Goal: Task Accomplishment & Management: Manage account settings

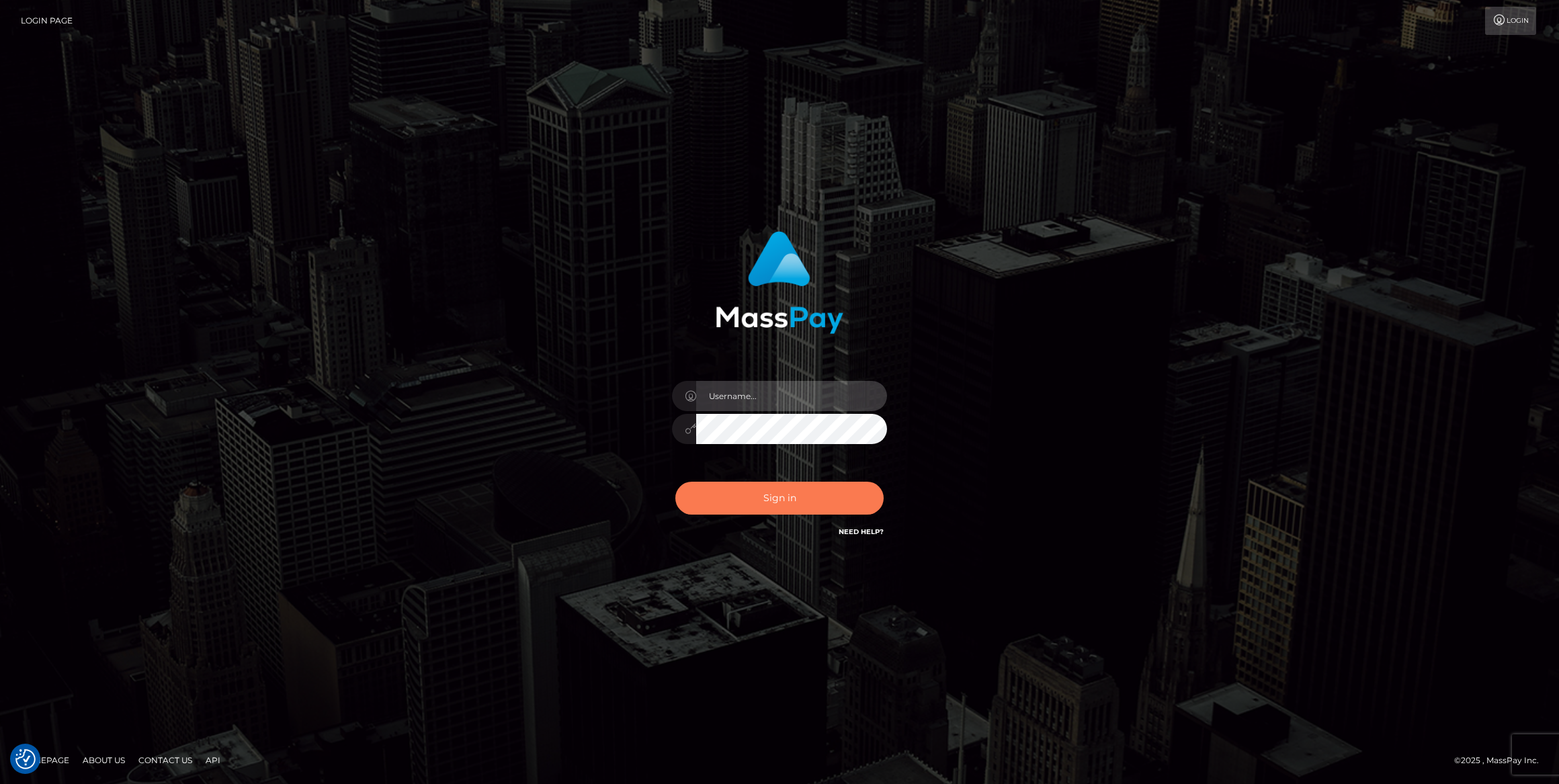
type input "bengreen"
click at [812, 503] on button "Sign in" at bounding box center [780, 498] width 208 height 33
type input "bengreen"
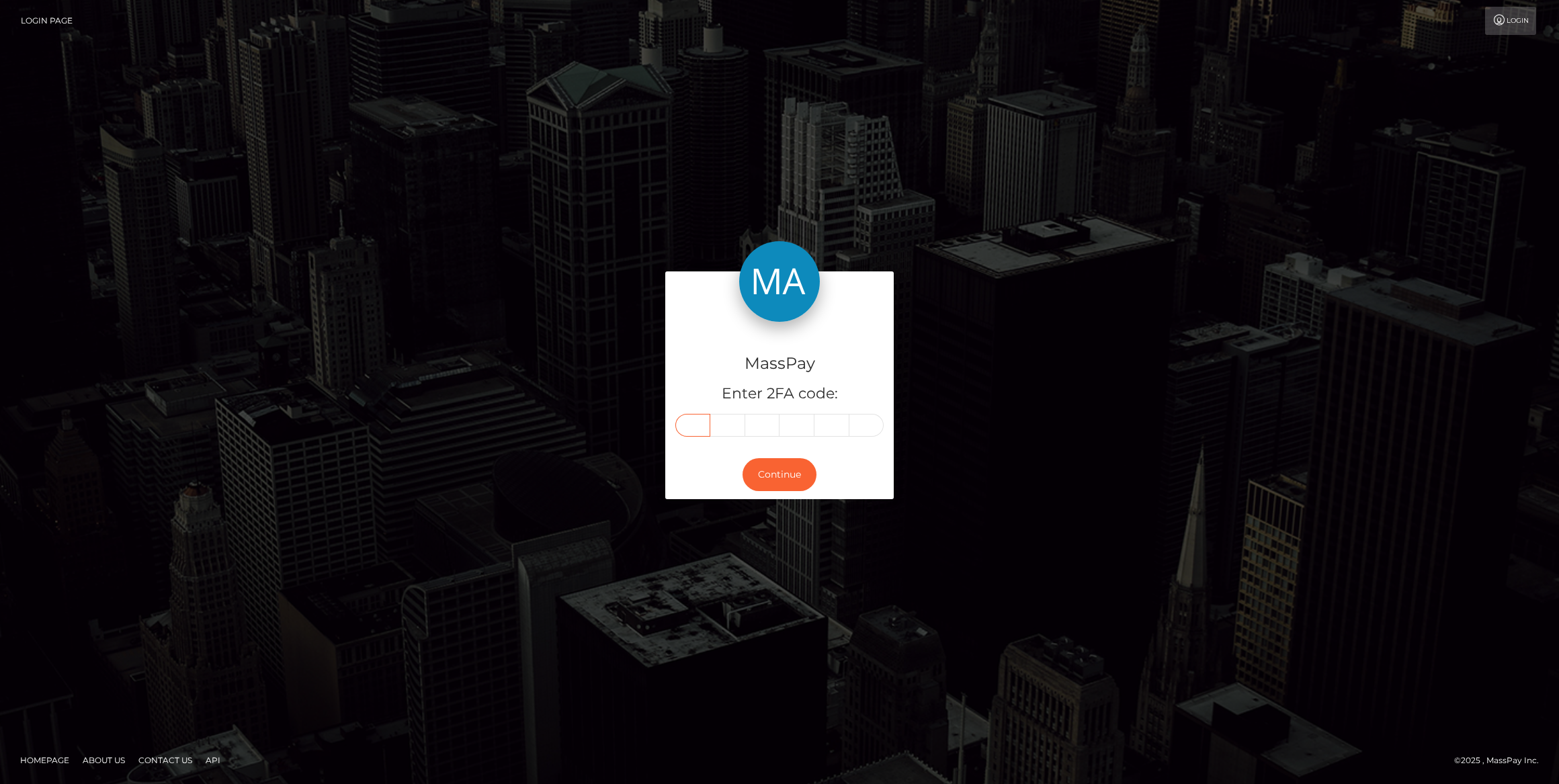
drag, startPoint x: 674, startPoint y: 428, endPoint x: 708, endPoint y: 419, distance: 35.2
click at [708, 419] on input "text" at bounding box center [693, 425] width 35 height 23
click at [700, 422] on input "text" at bounding box center [693, 425] width 35 height 23
paste input "1"
type input "1"
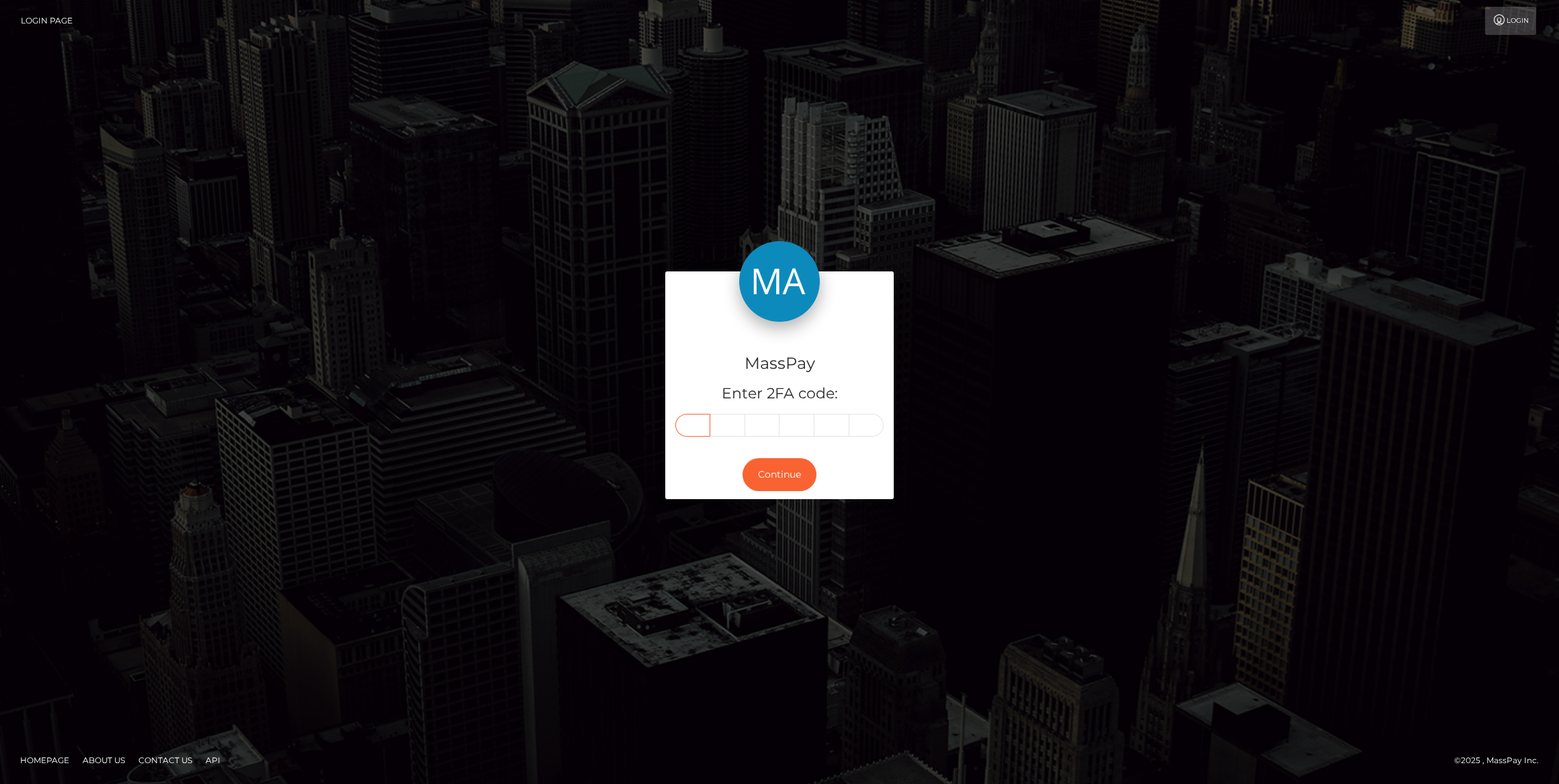
type input "3"
type input "4"
type input "6"
type input "7"
type input "9"
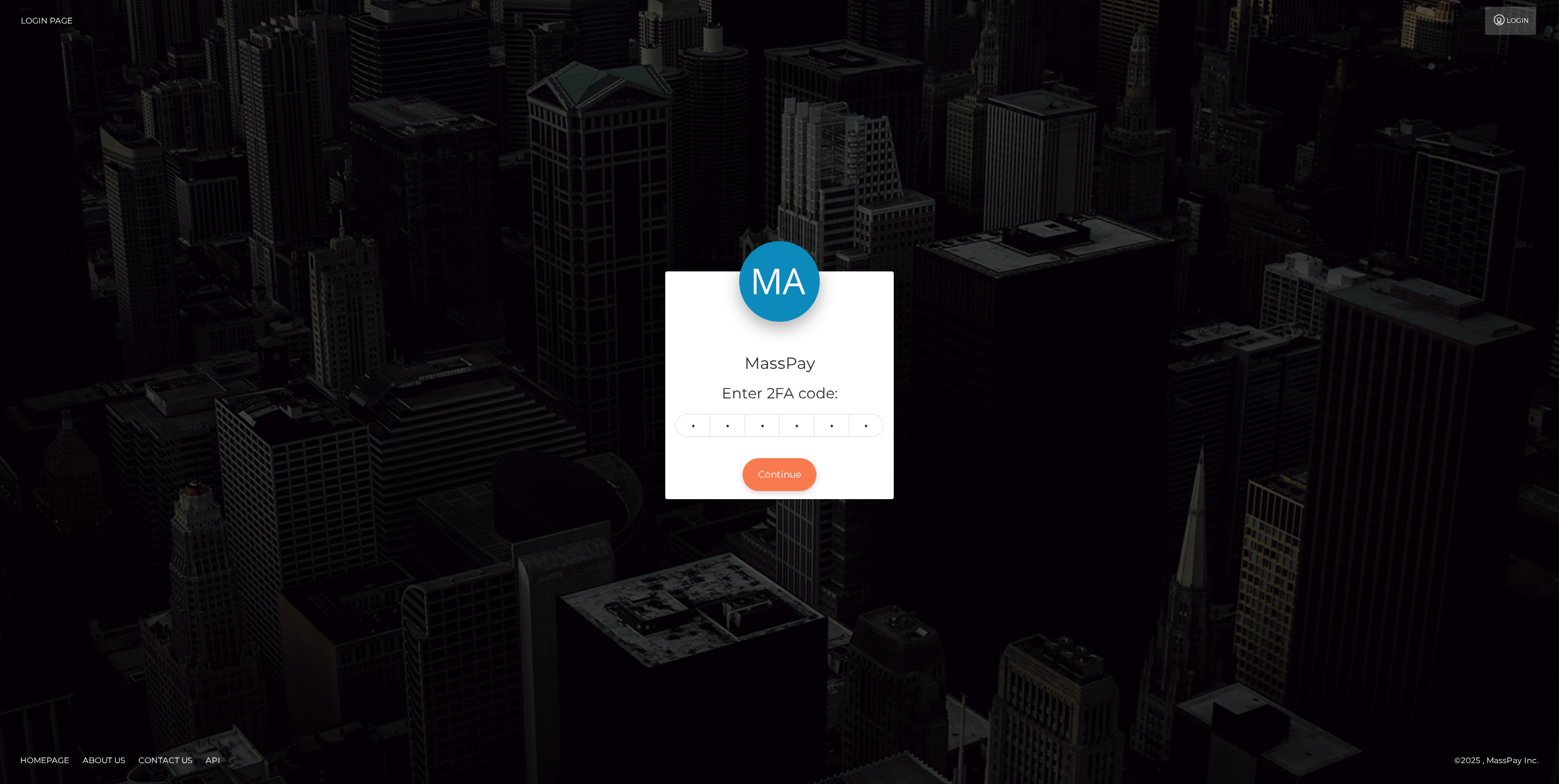
click at [752, 481] on button "Continue" at bounding box center [780, 474] width 74 height 33
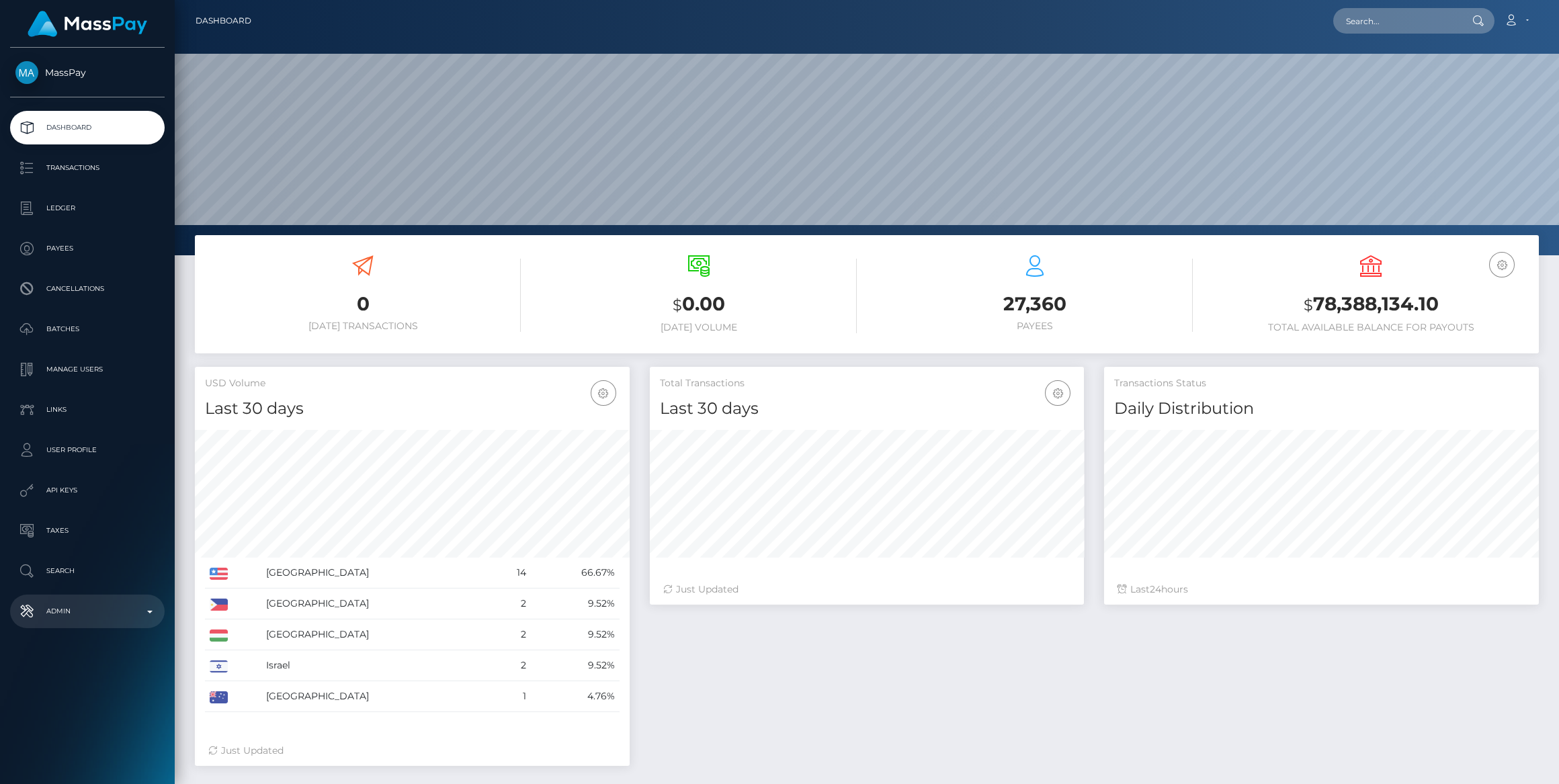
scroll to position [237, 434]
click at [77, 622] on link "Admin" at bounding box center [87, 611] width 155 height 34
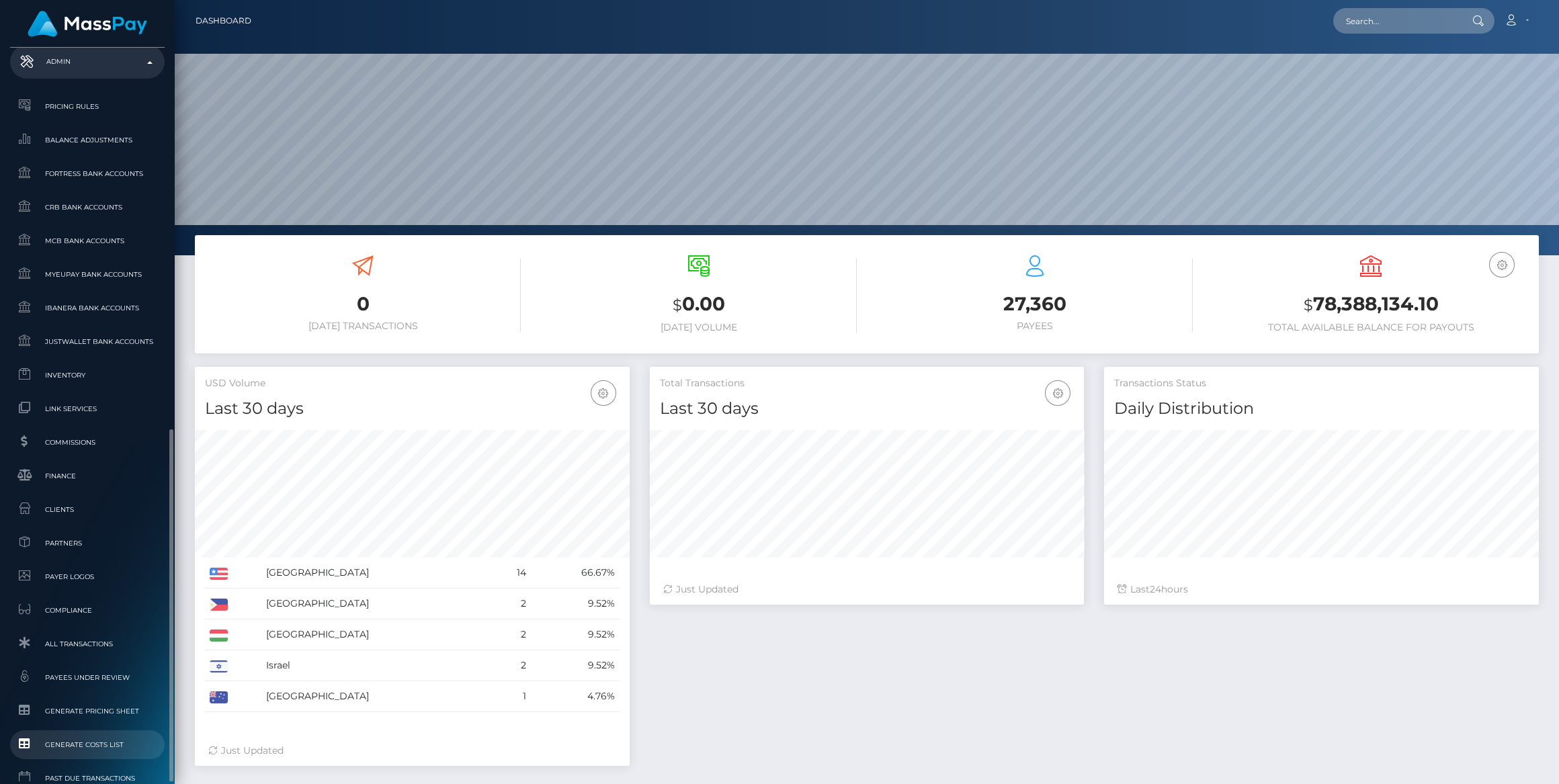
scroll to position [665, 0]
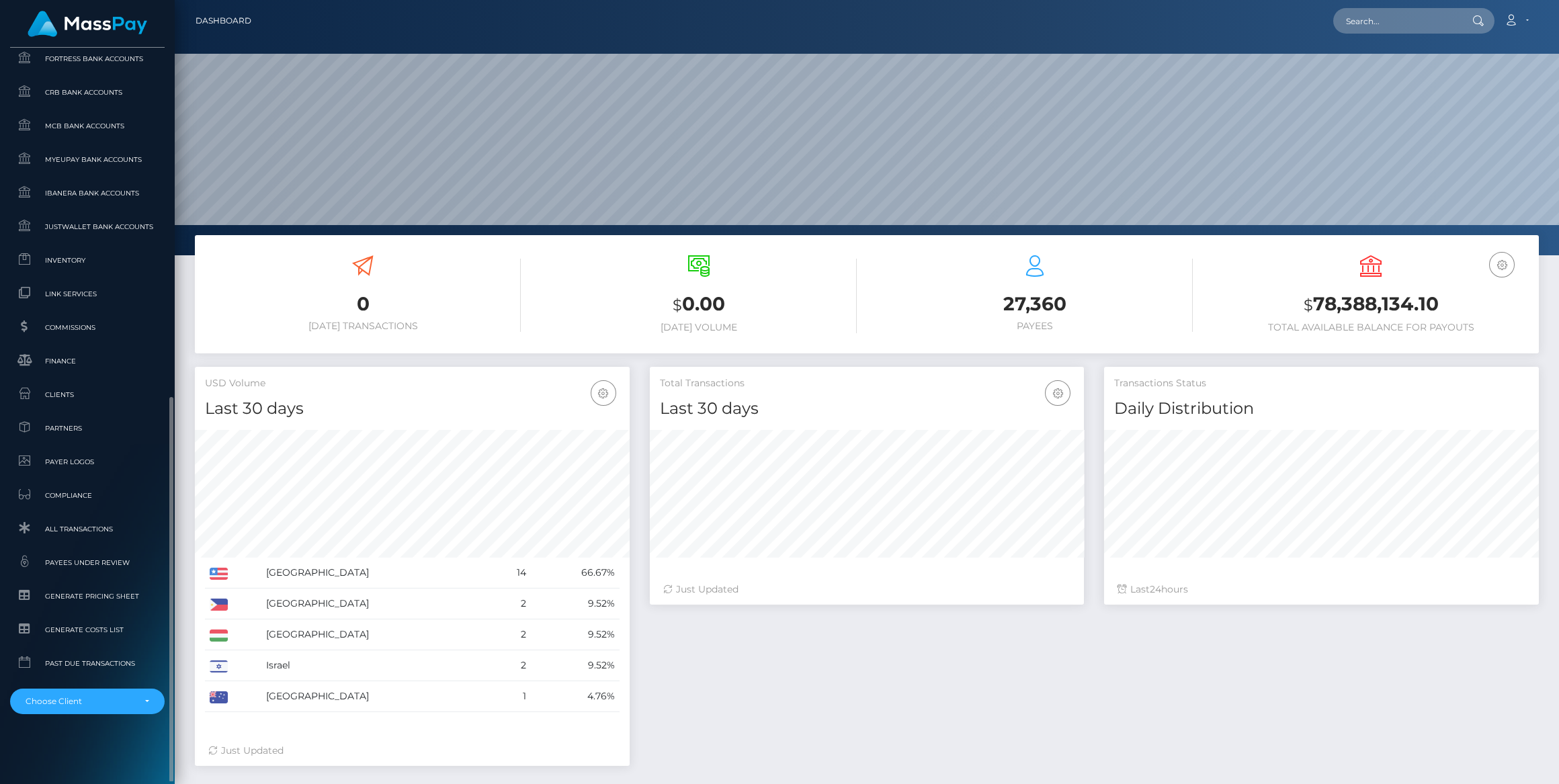
click at [103, 377] on ul "Pricing Rules Balance Adjustments Fortress Bank Accounts CRB Bank Accounts" at bounding box center [87, 346] width 174 height 737
click at [103, 388] on span "Clients" at bounding box center [87, 395] width 144 height 15
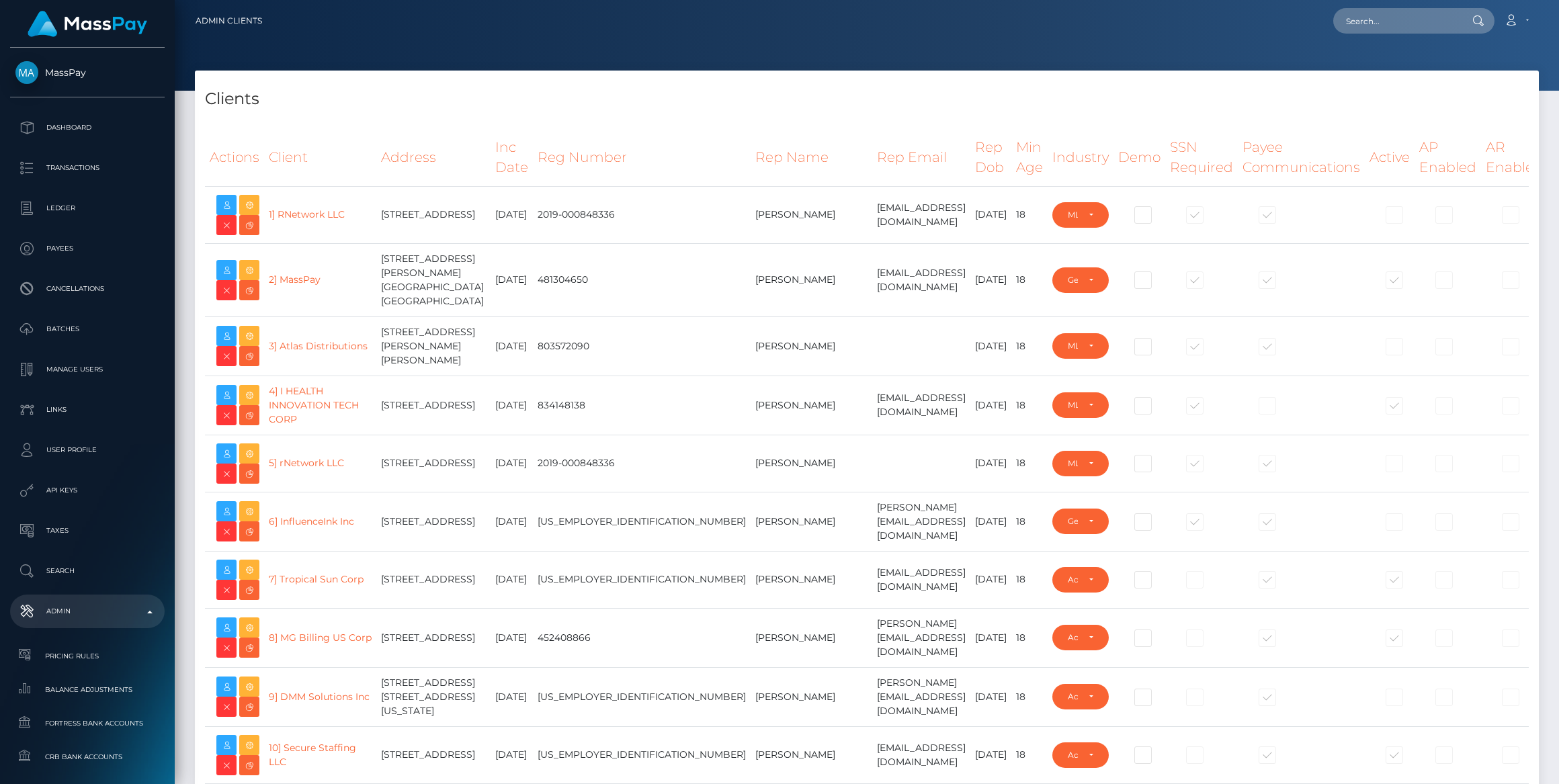
select select "223"
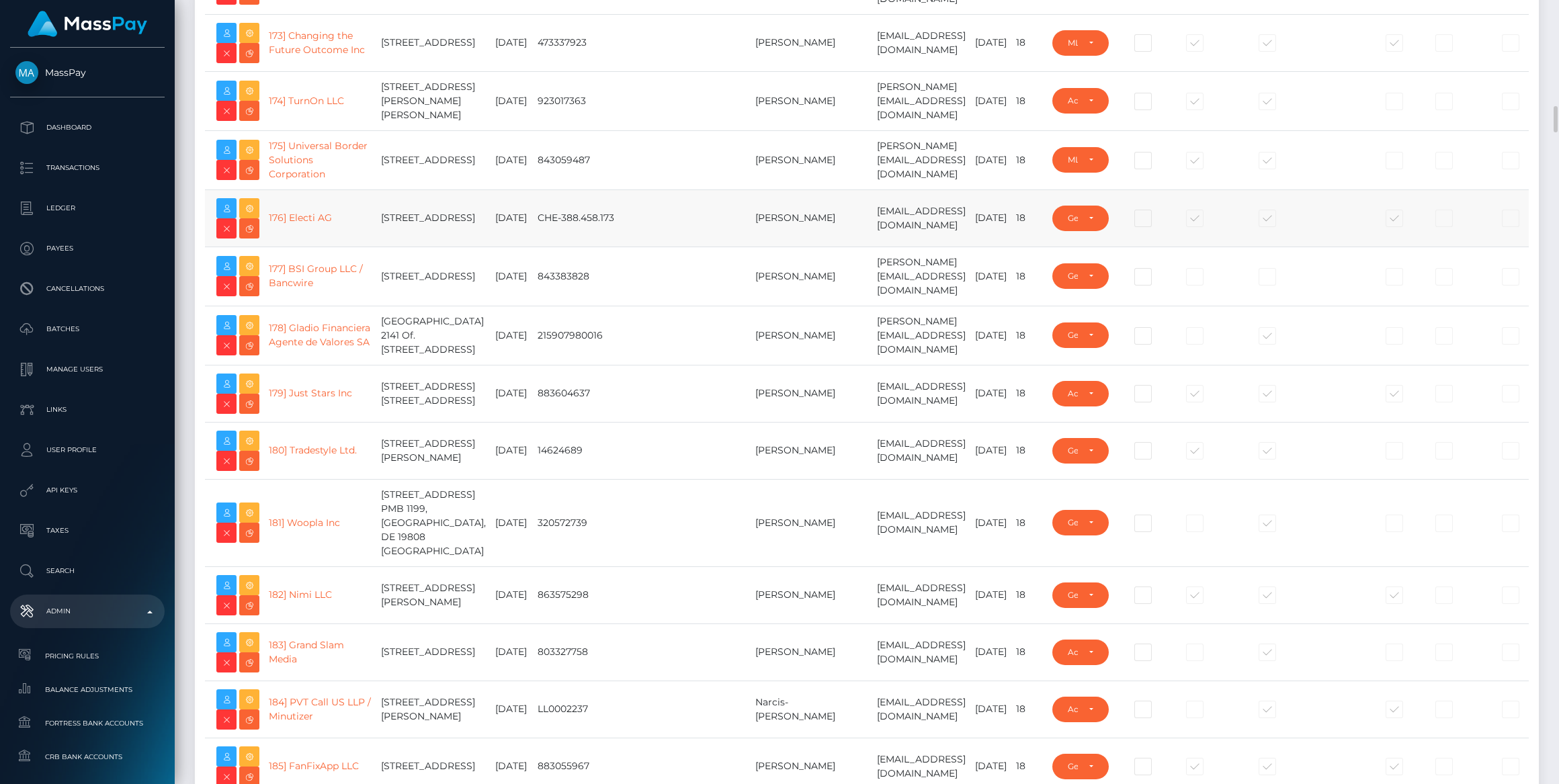
scroll to position [10384, 0]
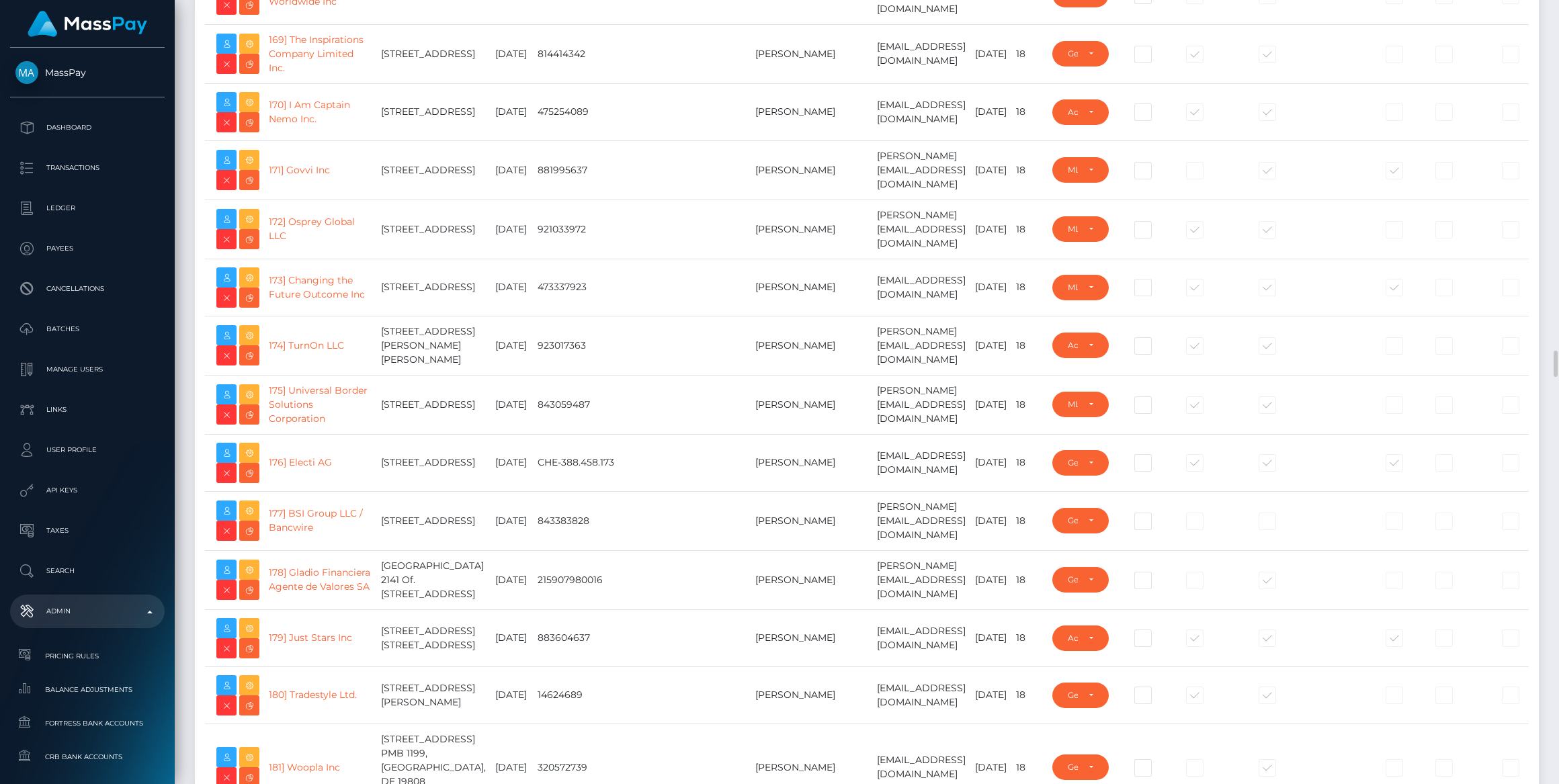
type input "bengreen"
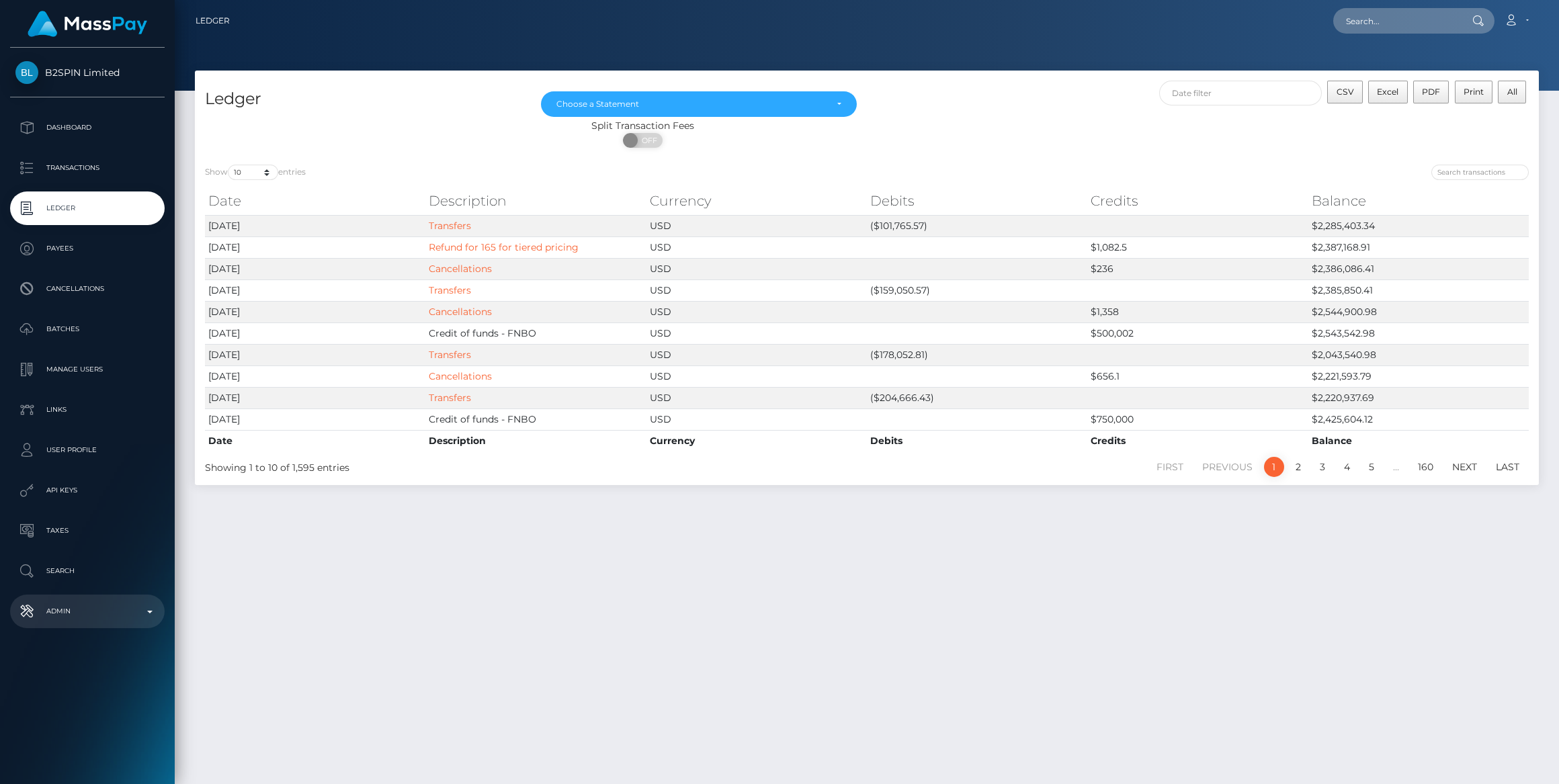
click at [87, 619] on p "Admin" at bounding box center [87, 611] width 144 height 20
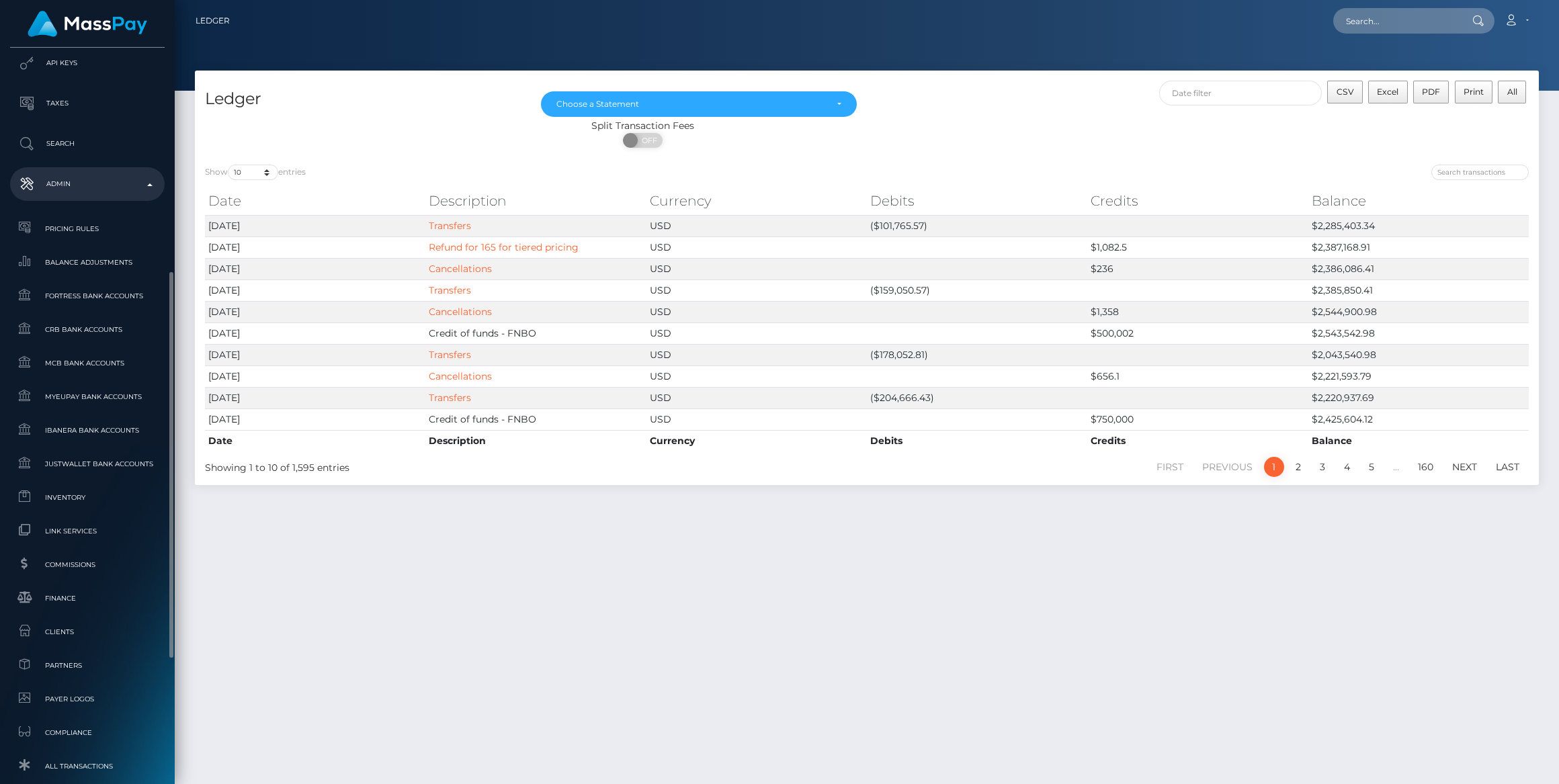
scroll to position [611, 0]
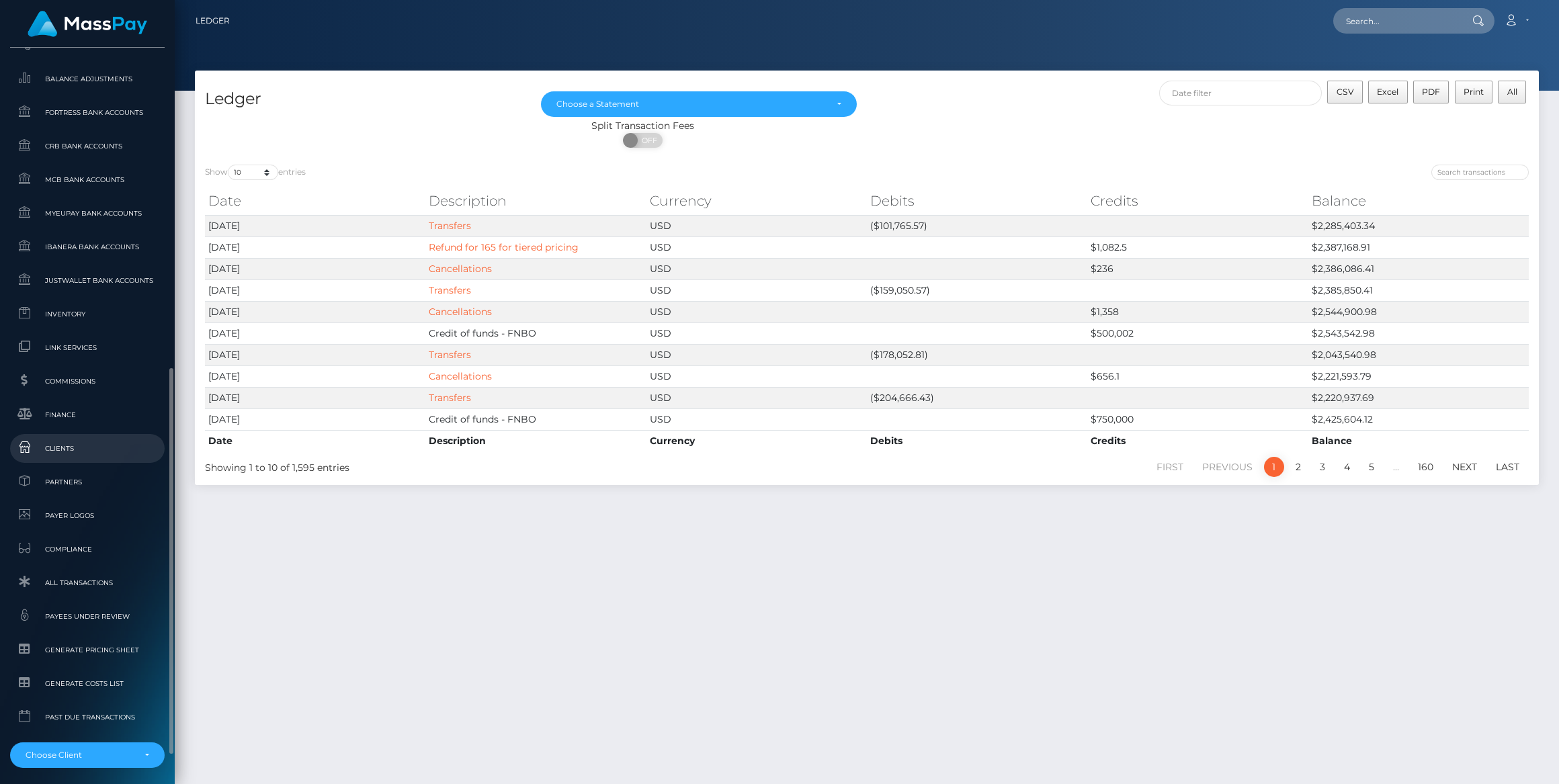
click at [77, 441] on span "Clients" at bounding box center [87, 448] width 144 height 15
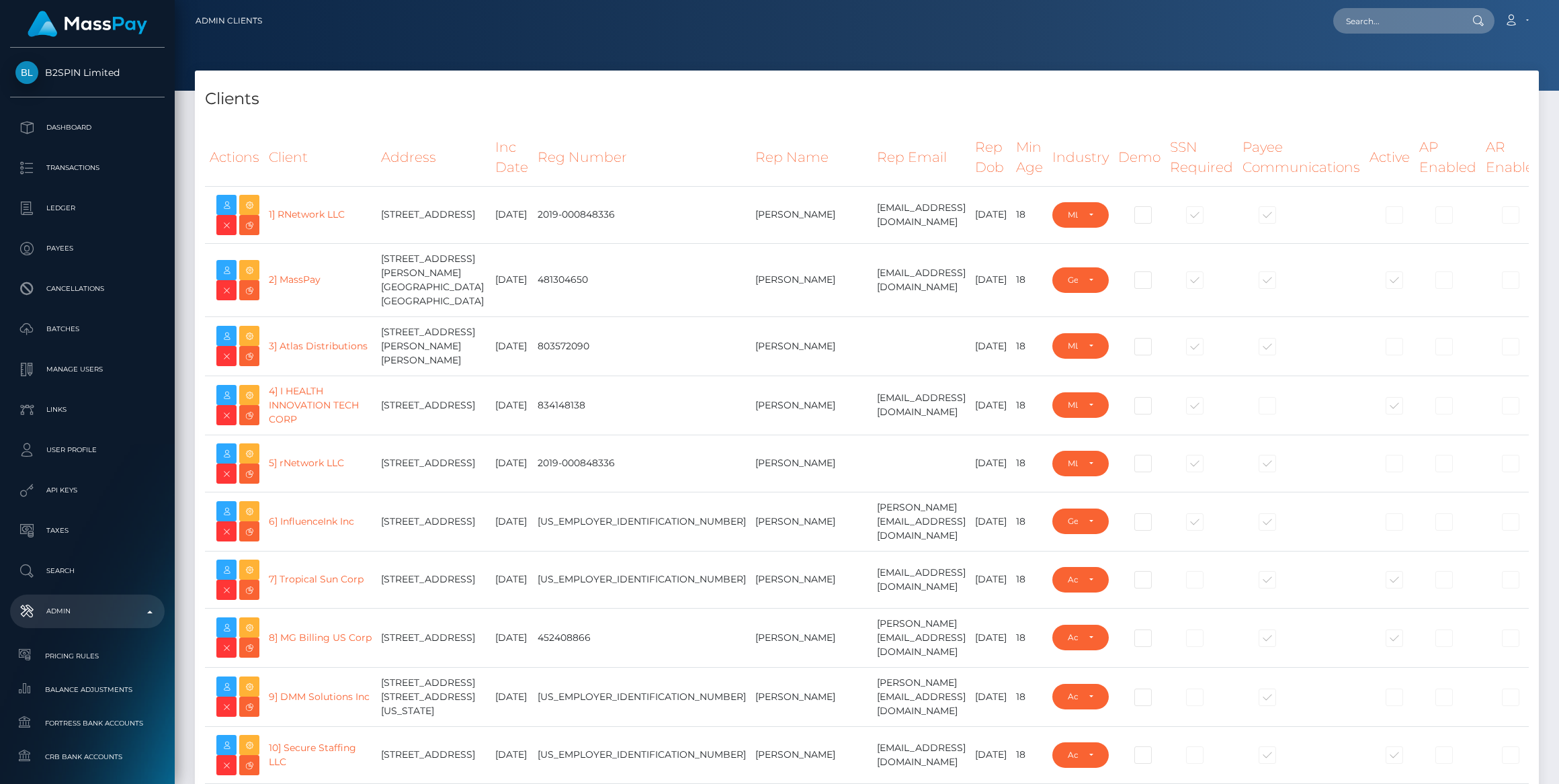
select select "223"
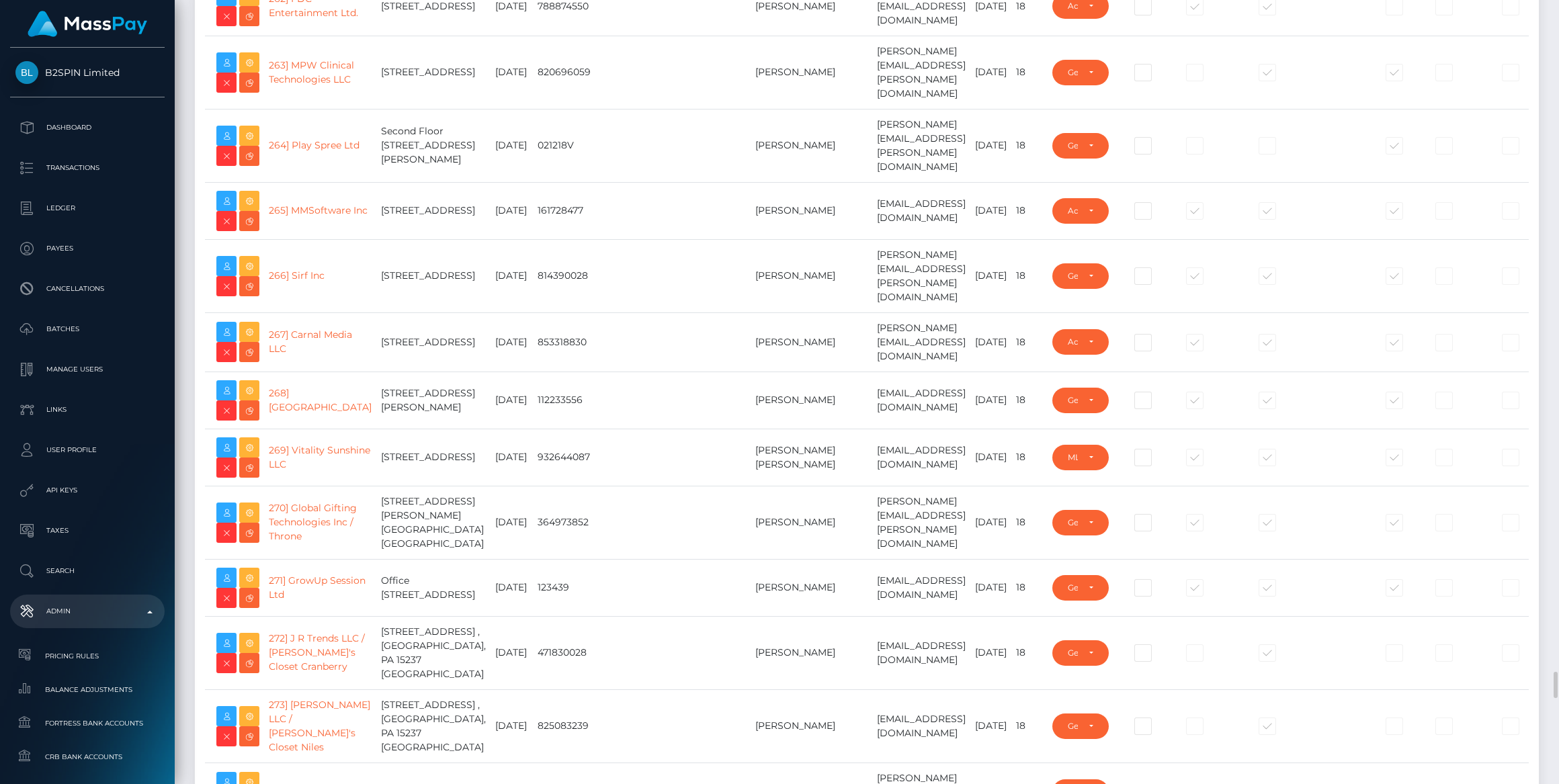
scroll to position [16248, 0]
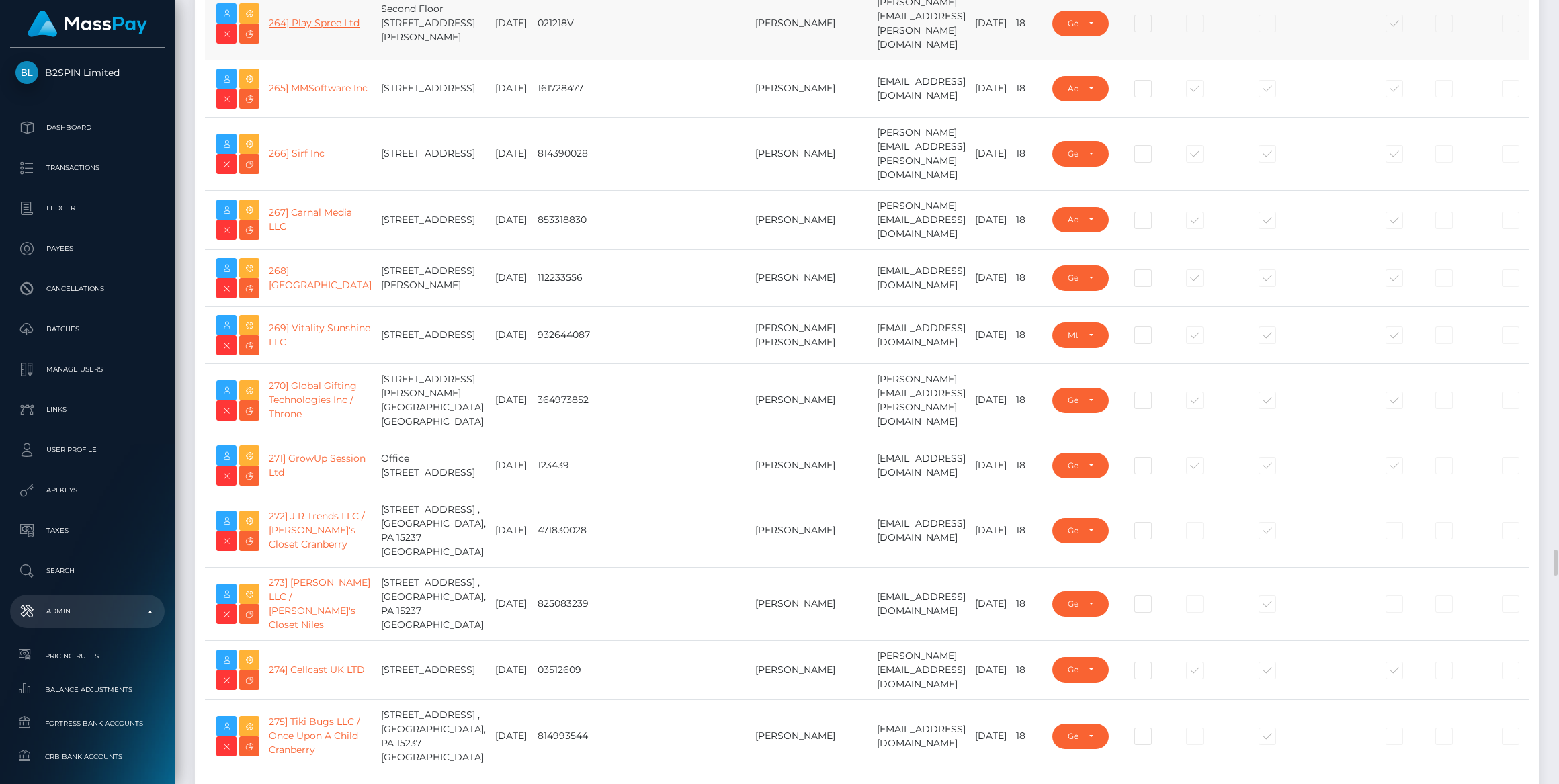
click at [306, 29] on link "264] Play Spree Ltd" at bounding box center [314, 23] width 91 height 12
click at [307, 29] on link "264] Play Spree Ltd" at bounding box center [314, 23] width 91 height 12
type input "bengreen"
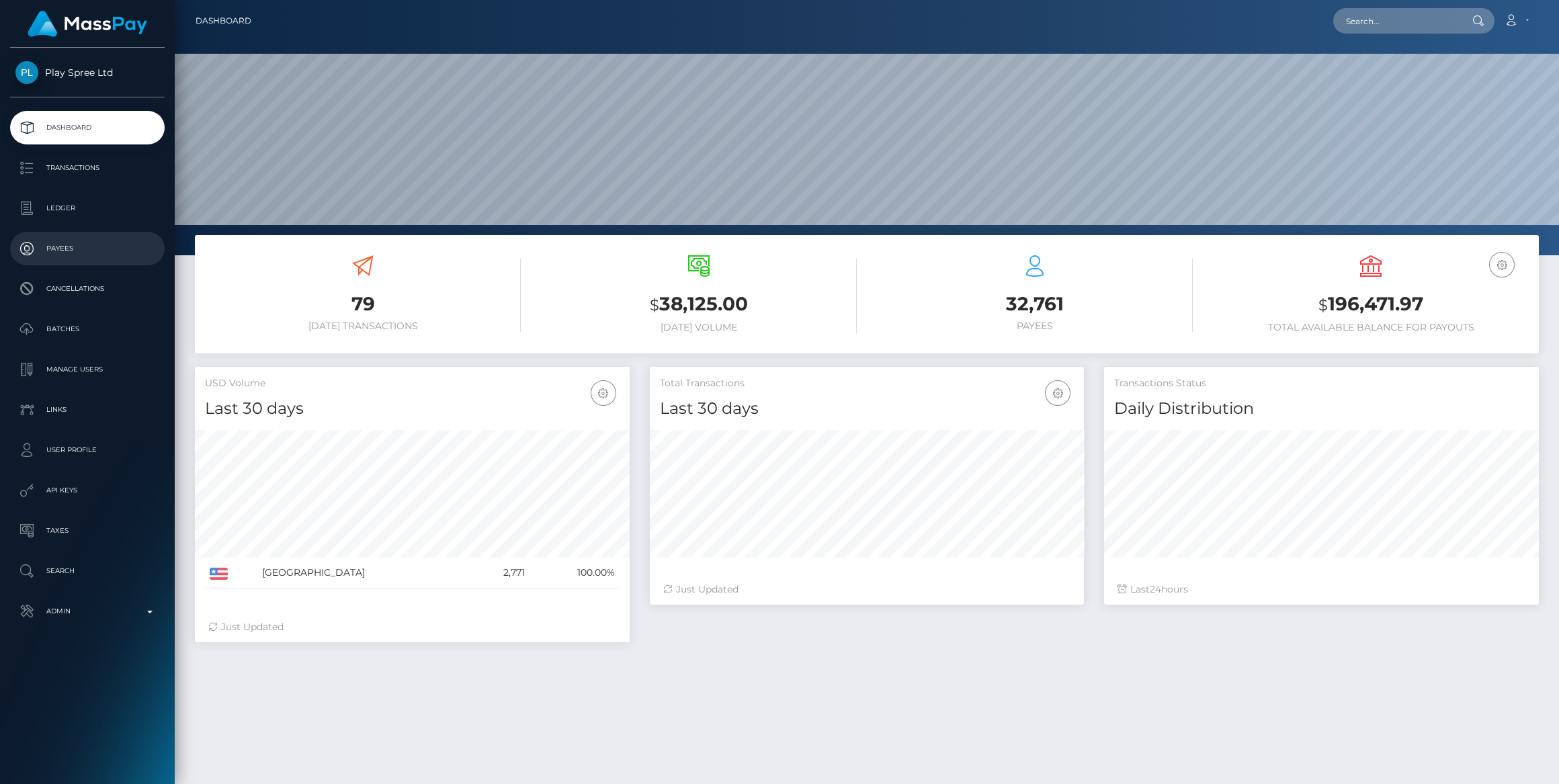
scroll to position [237, 434]
click at [72, 220] on link "Ledger" at bounding box center [87, 208] width 155 height 34
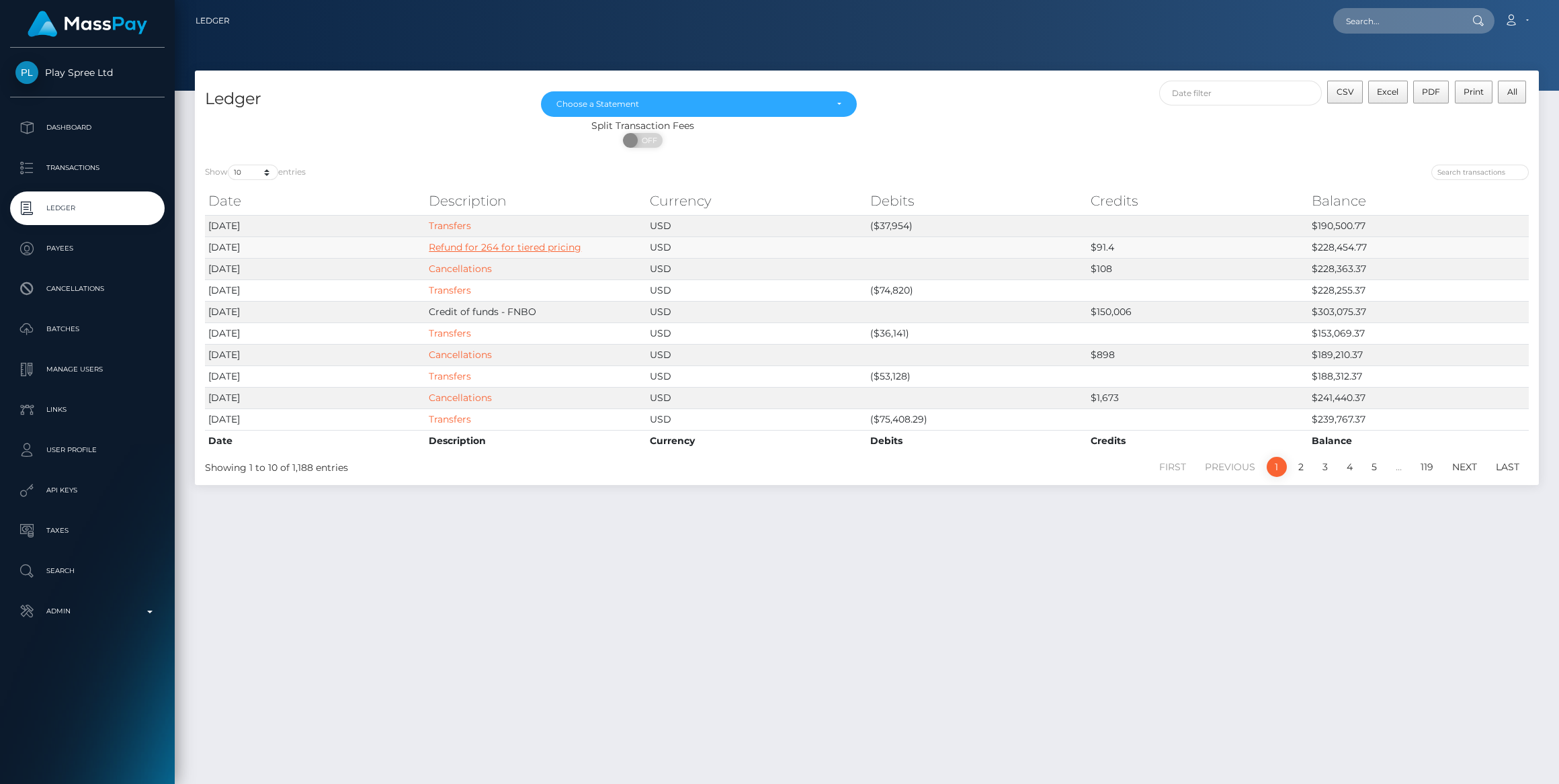
click at [486, 244] on link "Refund for 264 for tiered pricing" at bounding box center [504, 247] width 152 height 12
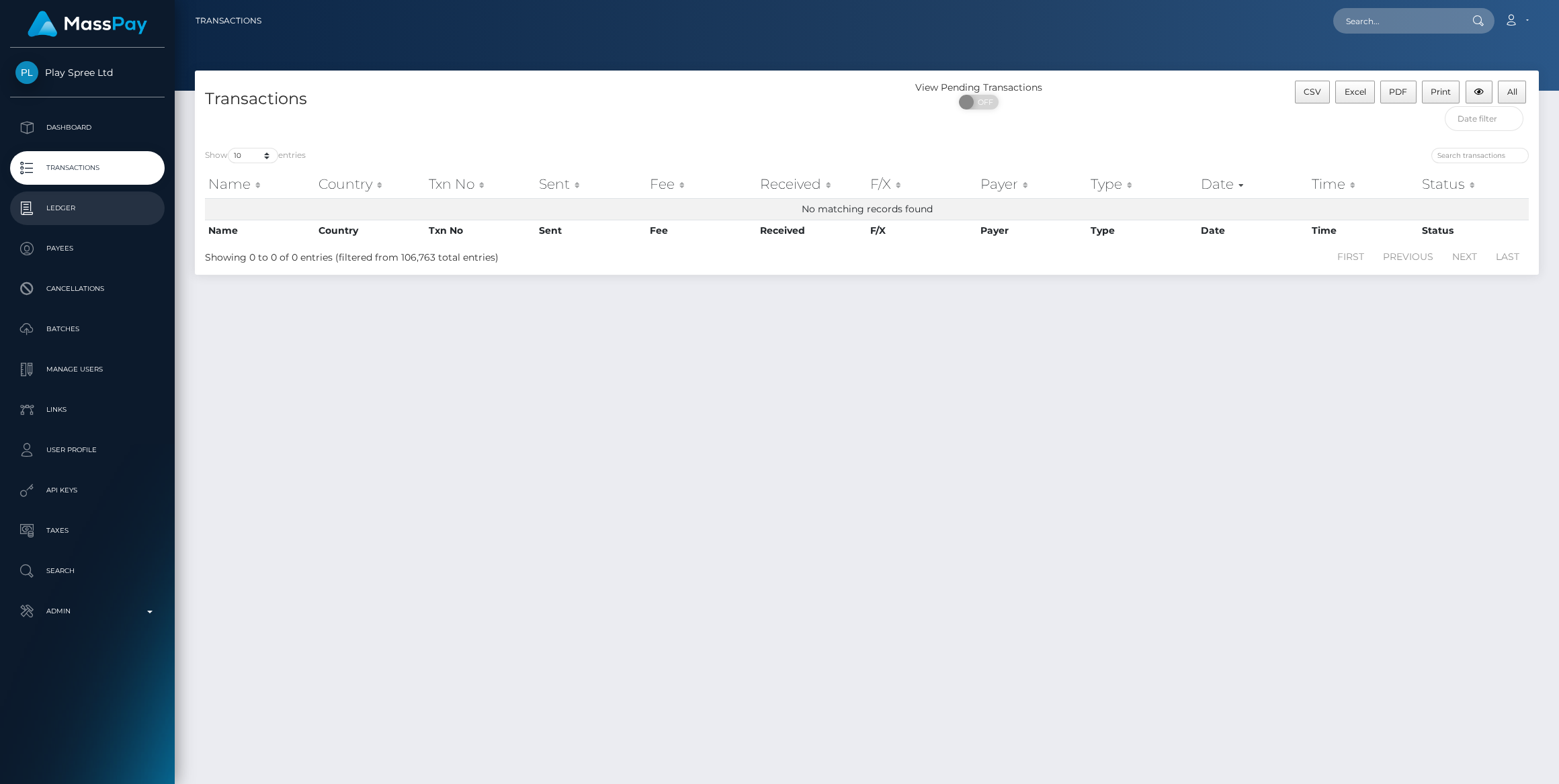
click at [90, 212] on p "Ledger" at bounding box center [87, 208] width 144 height 20
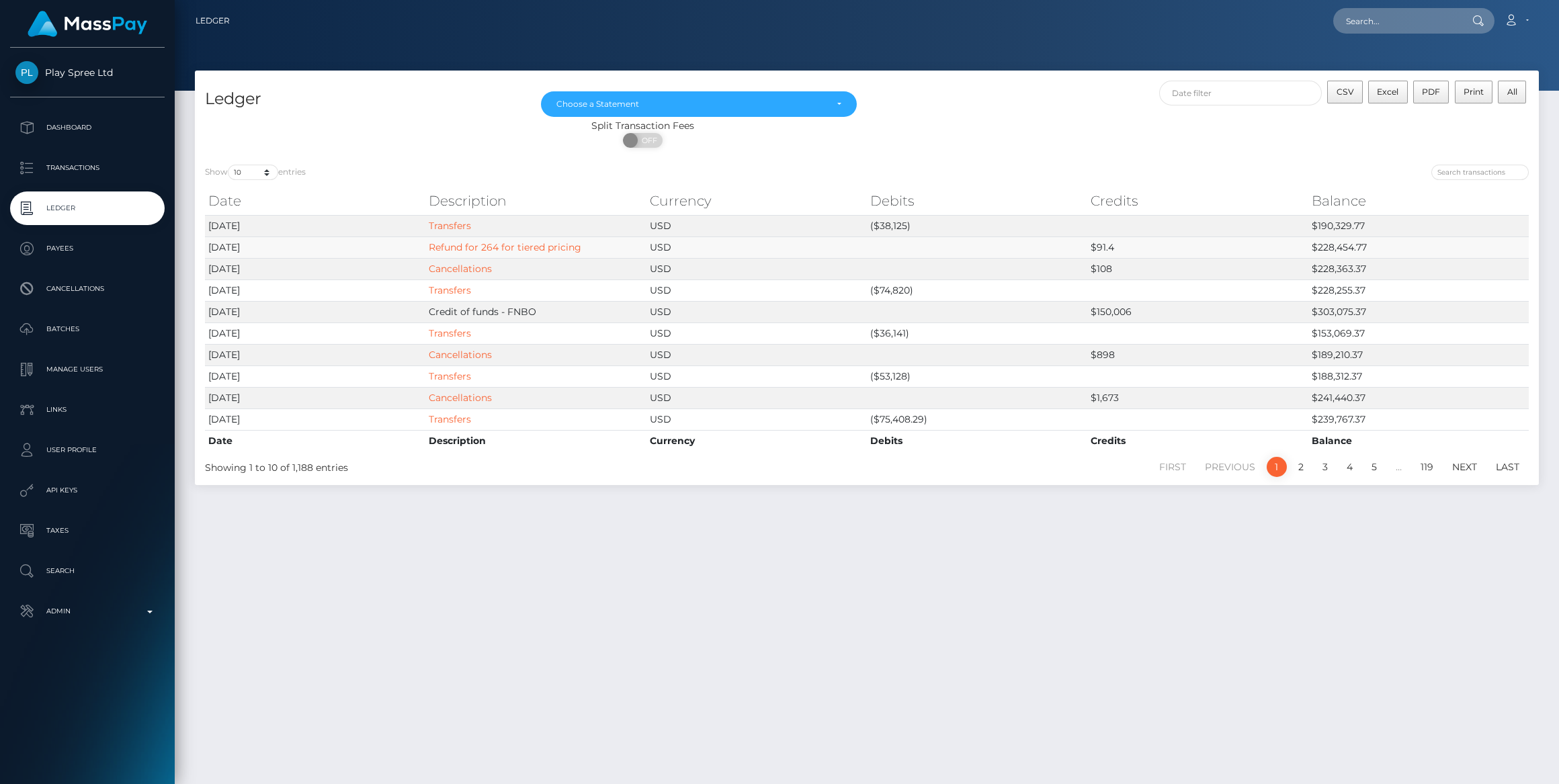
click at [506, 254] on td "Refund for 264 for tiered pricing" at bounding box center [535, 247] width 220 height 21
click at [508, 249] on link "Refund for 264 for tiered pricing" at bounding box center [504, 247] width 152 height 12
click at [106, 633] on div "Play Spree Ltd Dashboard Transactions Ledger Payees Cancellations Batches" at bounding box center [87, 414] width 174 height 734
click at [107, 623] on link "Admin" at bounding box center [87, 611] width 155 height 34
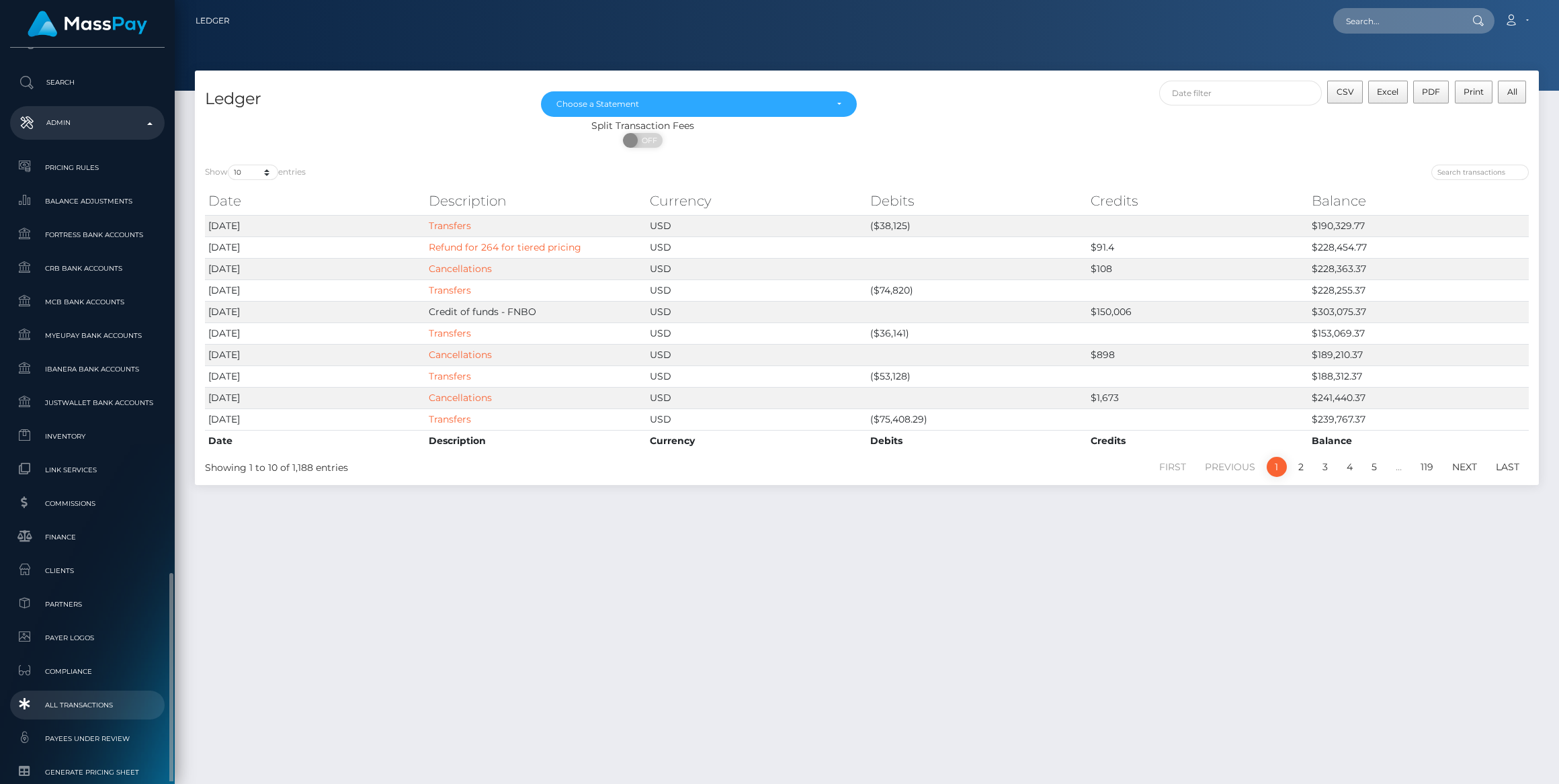
scroll to position [665, 0]
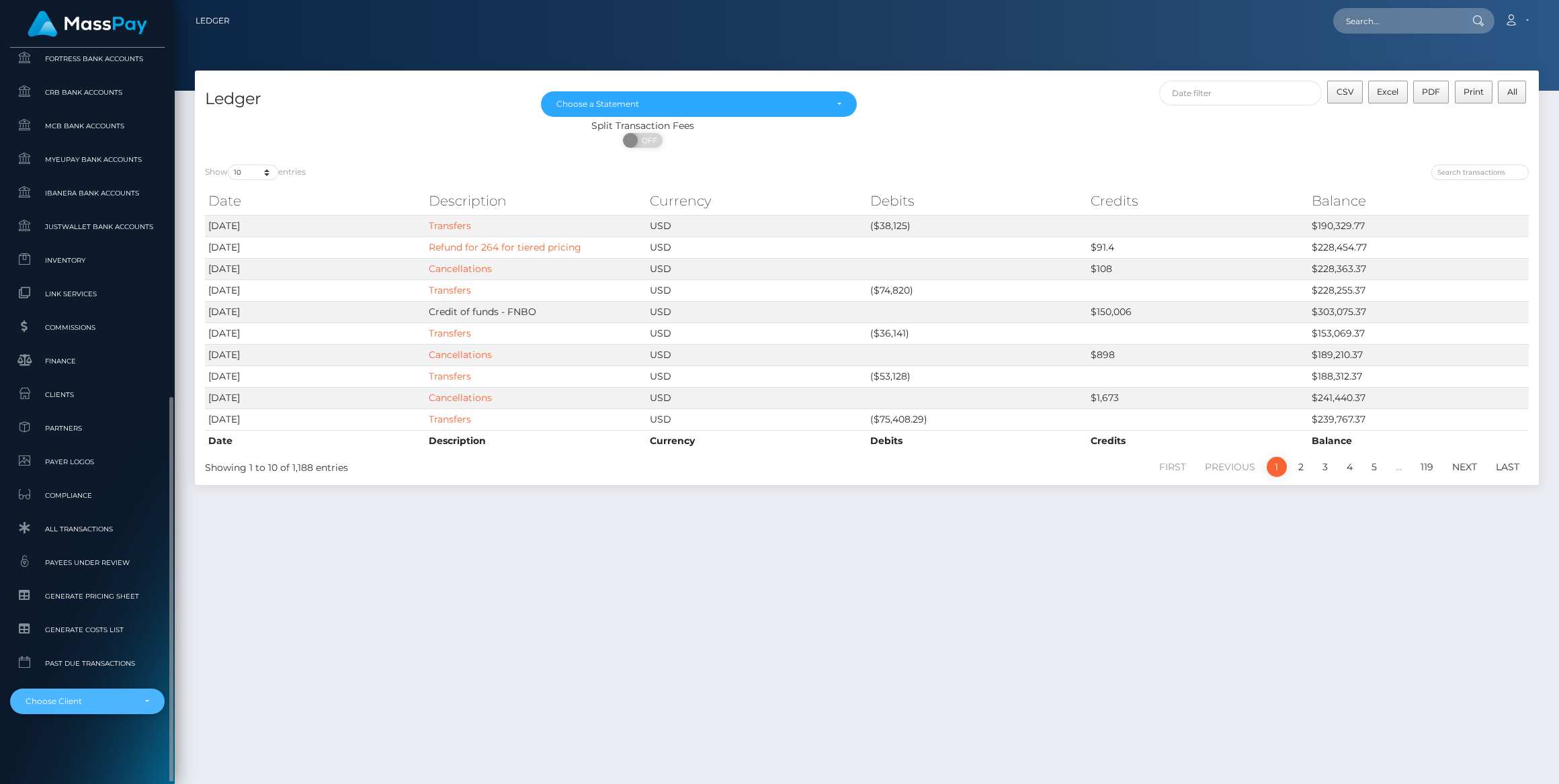
click at [120, 698] on div "Choose Client" at bounding box center [79, 701] width 108 height 11
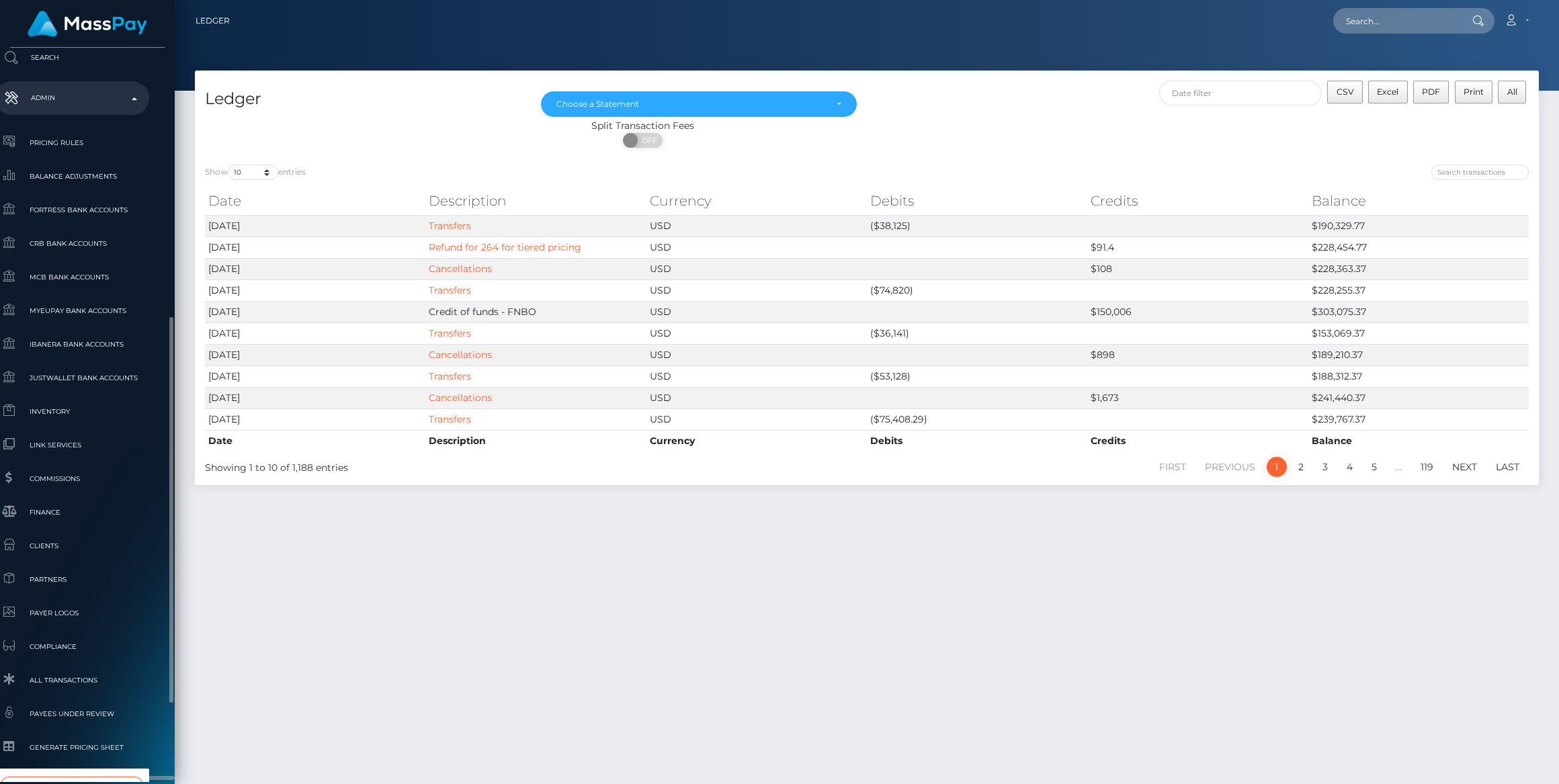
type input "b2s"
select select "165"
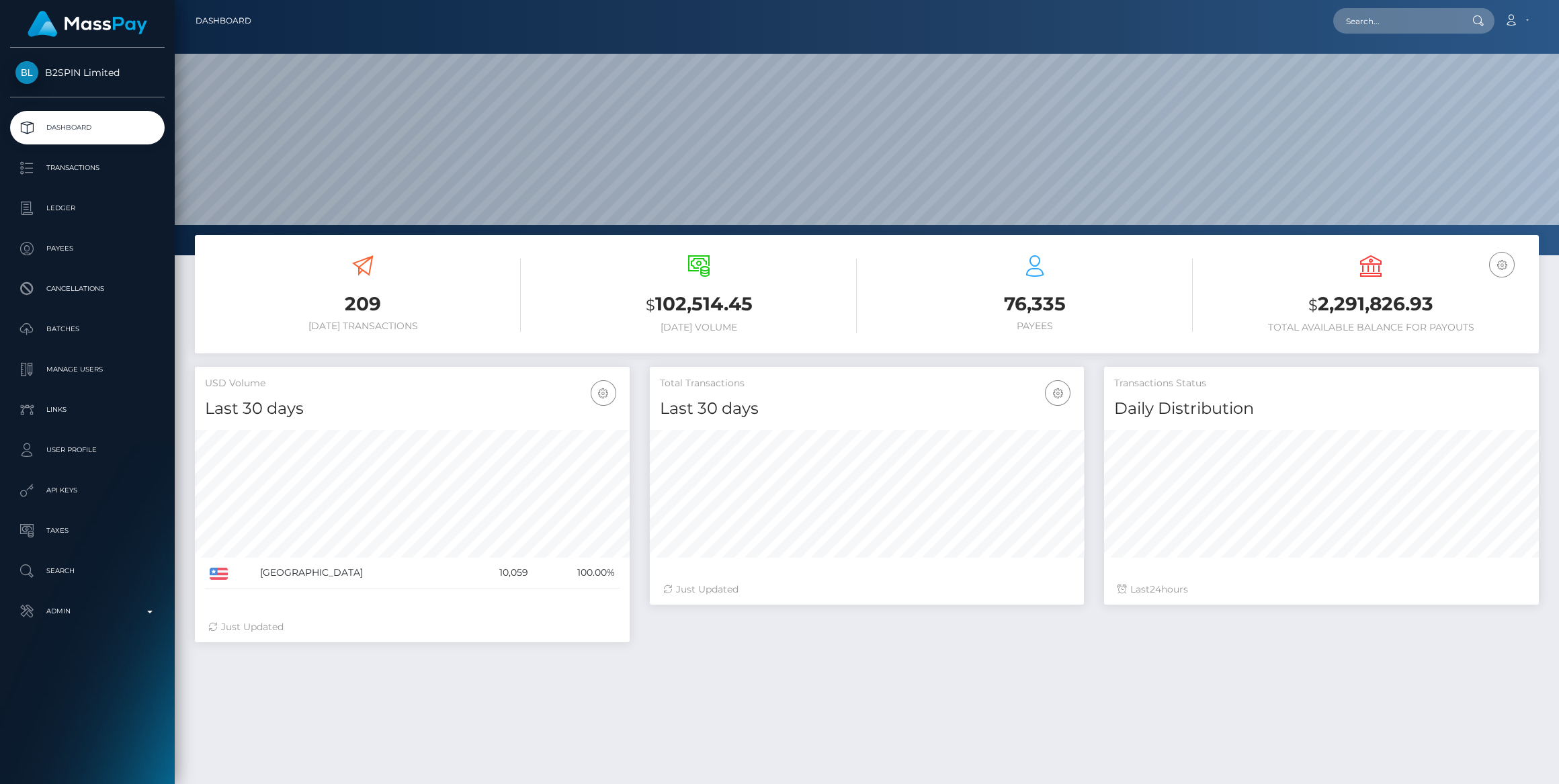
scroll to position [237, 434]
click at [103, 219] on link "Ledger" at bounding box center [87, 208] width 155 height 34
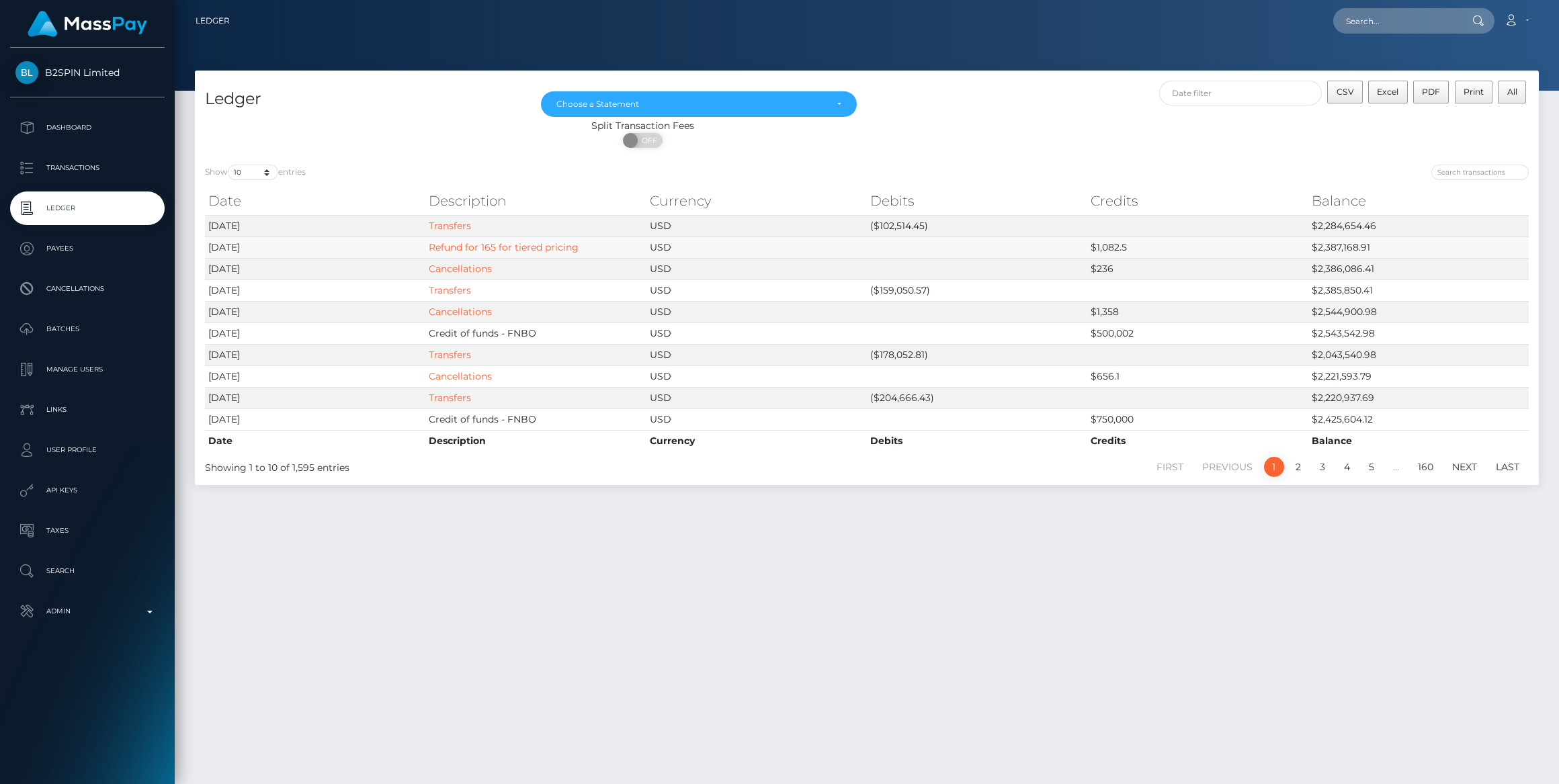
click at [1092, 248] on td "$1,082.5" at bounding box center [1197, 247] width 220 height 21
click at [1092, 247] on td "$1,082.5" at bounding box center [1197, 247] width 220 height 21
drag, startPoint x: 1092, startPoint y: 247, endPoint x: 1102, endPoint y: 250, distance: 10.4
click at [1102, 250] on td "$1,082.5" at bounding box center [1197, 247] width 220 height 21
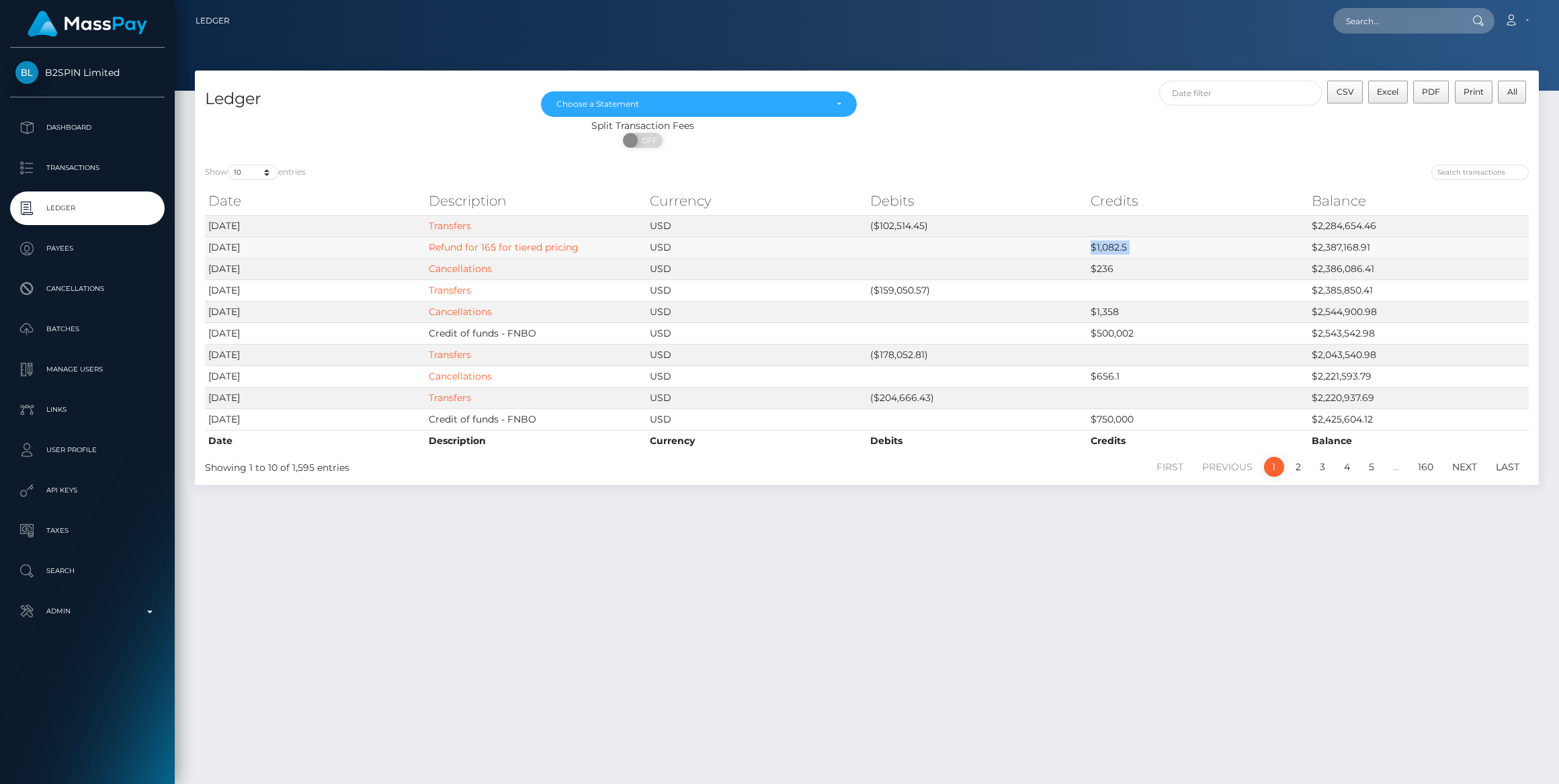
click at [1102, 250] on td "$1,082.5" at bounding box center [1197, 247] width 220 height 21
copy td "$1,082.5"
